Goal: Check status: Check status

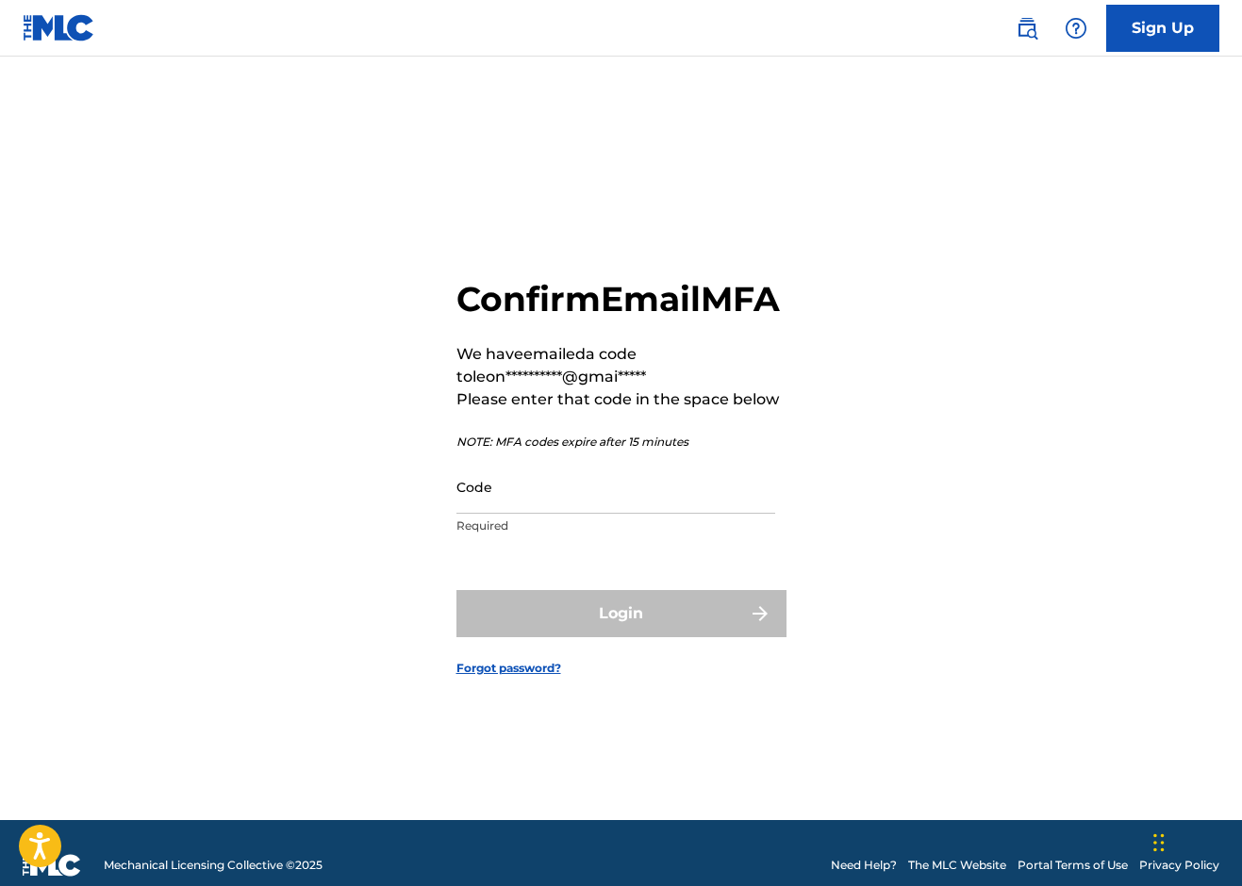
click at [547, 514] on input "Code" at bounding box center [615, 487] width 319 height 54
paste input "973946"
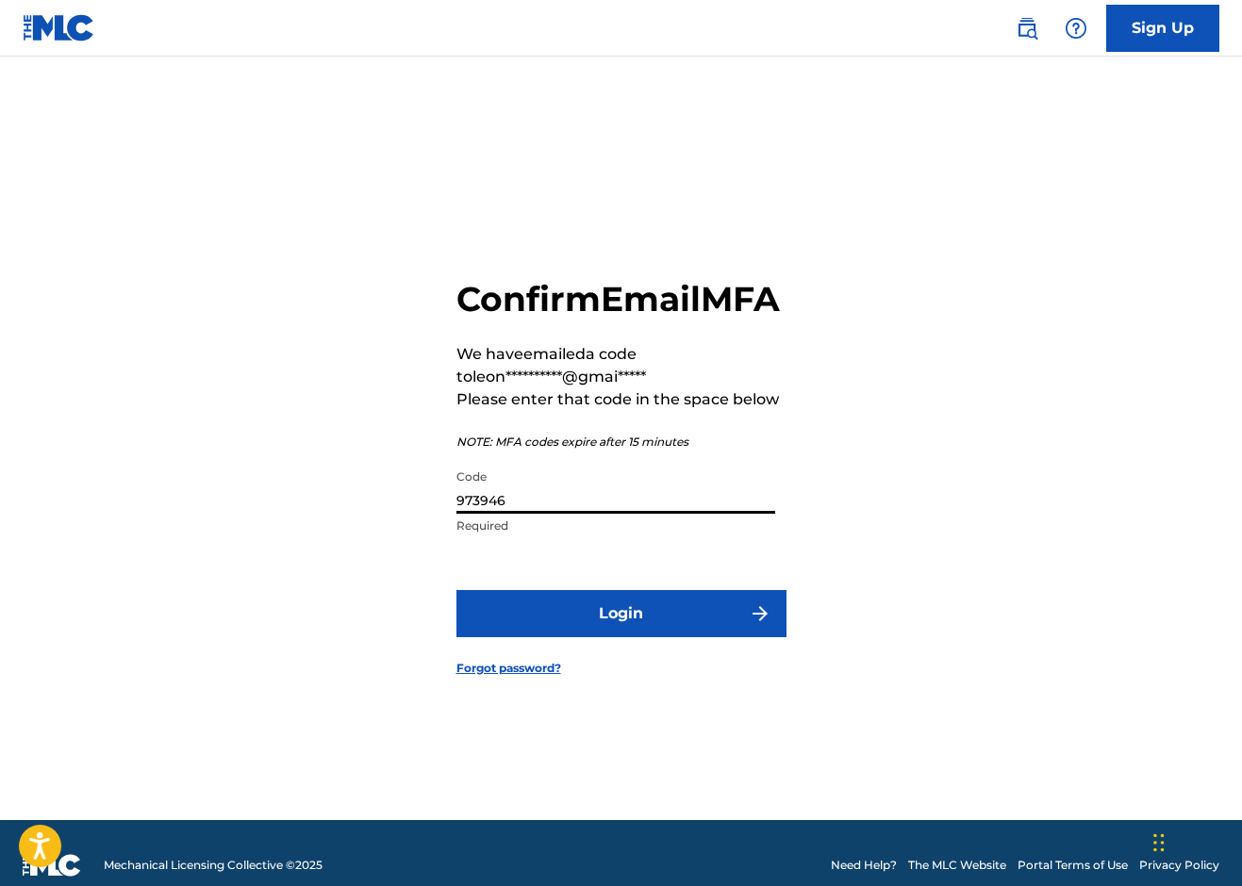
type input "973946"
click at [620, 634] on button "Login" at bounding box center [621, 613] width 330 height 47
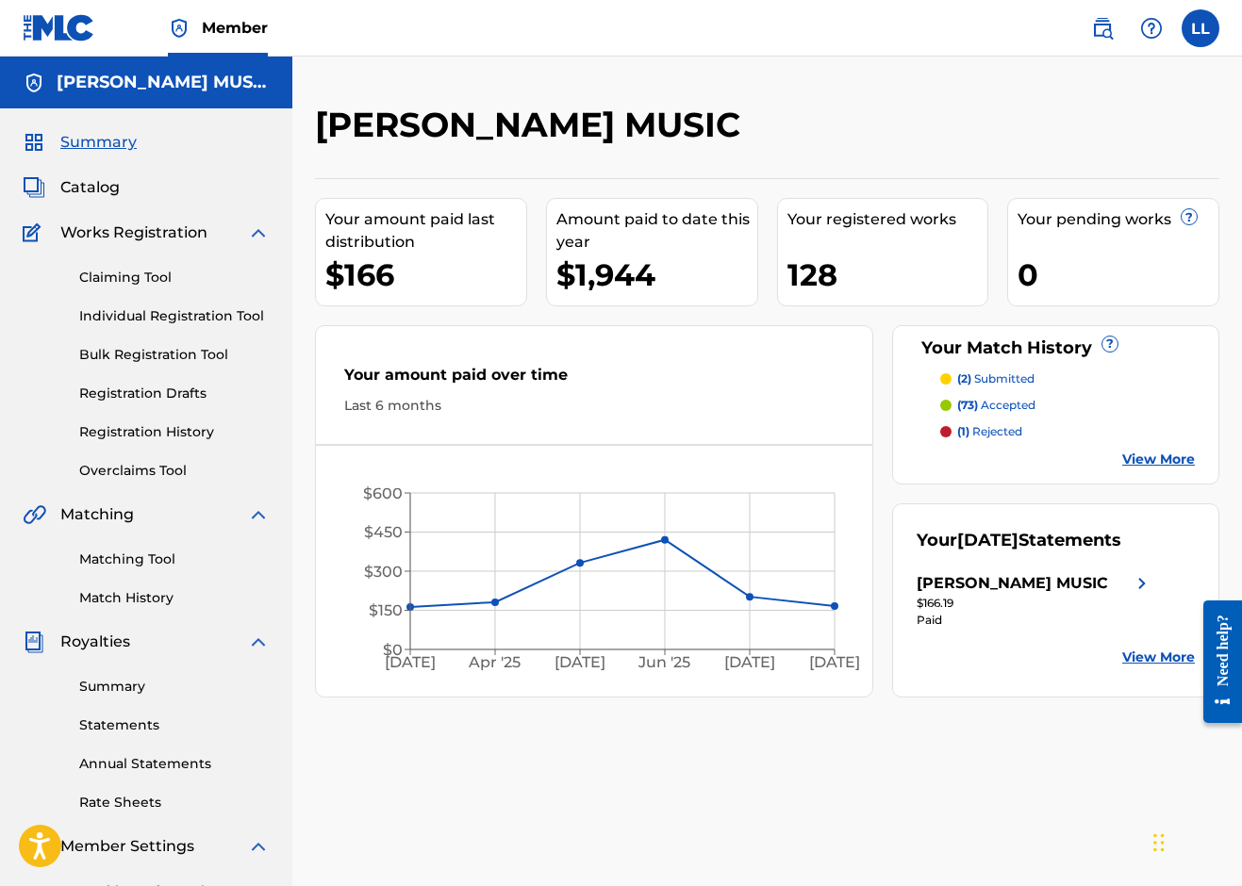
click at [1016, 378] on p "(2) submitted" at bounding box center [995, 379] width 77 height 17
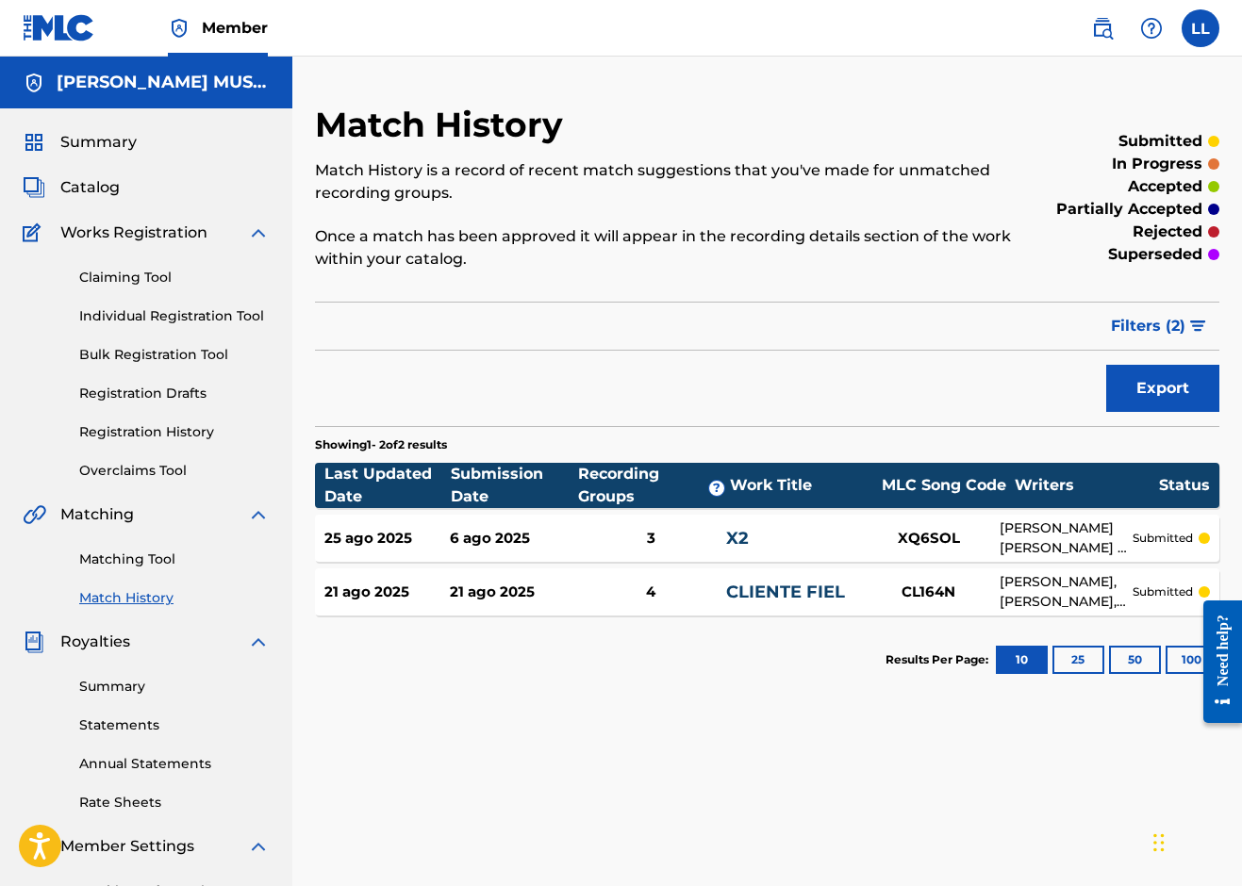
click at [103, 142] on span "Summary" at bounding box center [98, 142] width 76 height 23
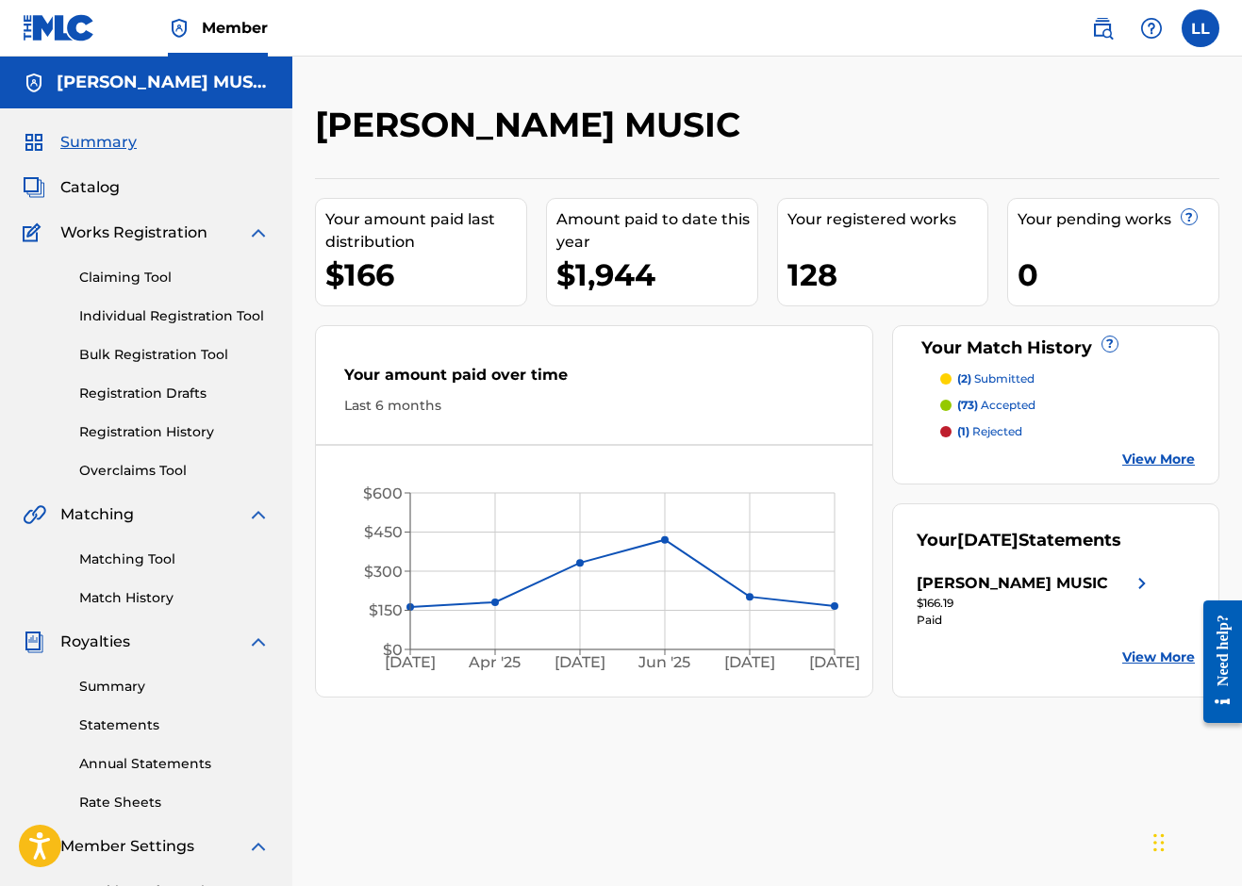
click at [1208, 38] on label at bounding box center [1200, 28] width 38 height 38
click at [1200, 28] on input "LL [PERSON_NAME] [EMAIL_ADDRESS][DOMAIN_NAME] Notification Preferences Profile …" at bounding box center [1200, 28] width 0 height 0
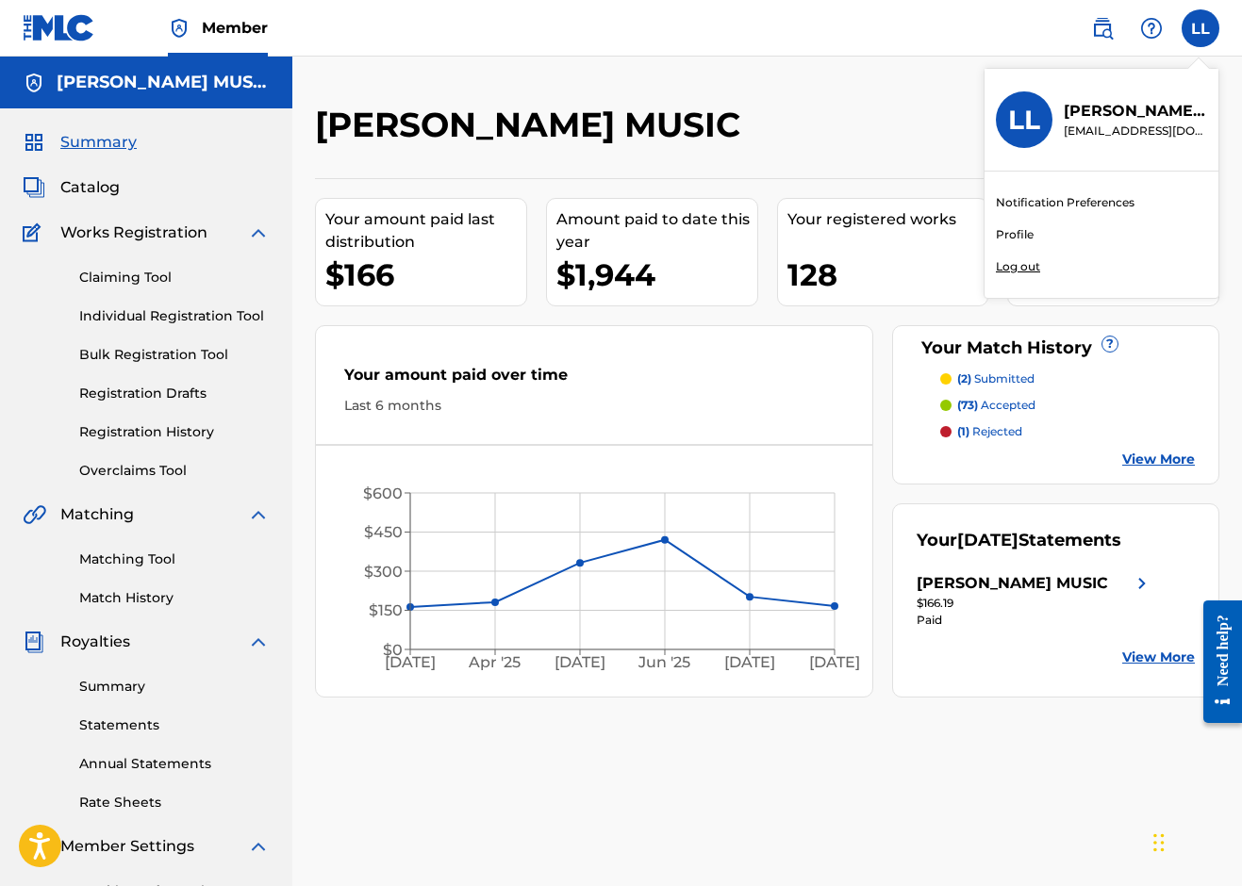
click at [1018, 264] on p "Log out" at bounding box center [1018, 266] width 44 height 17
click at [1200, 28] on input "LL [PERSON_NAME] [EMAIL_ADDRESS][DOMAIN_NAME] Notification Preferences Profile …" at bounding box center [1200, 28] width 0 height 0
